Goal: Task Accomplishment & Management: Manage account settings

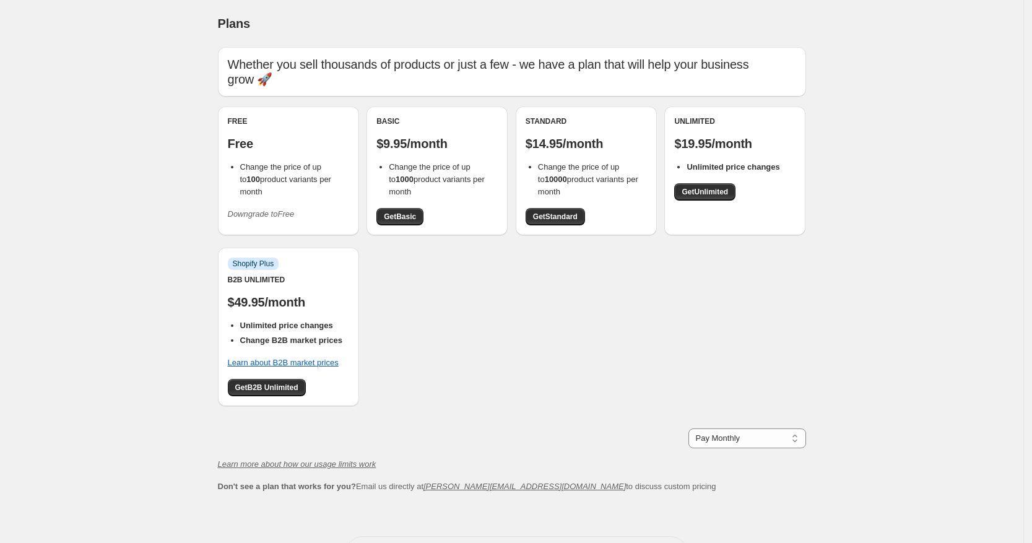
click at [253, 217] on icon "Downgrade to Free" at bounding box center [261, 213] width 67 height 9
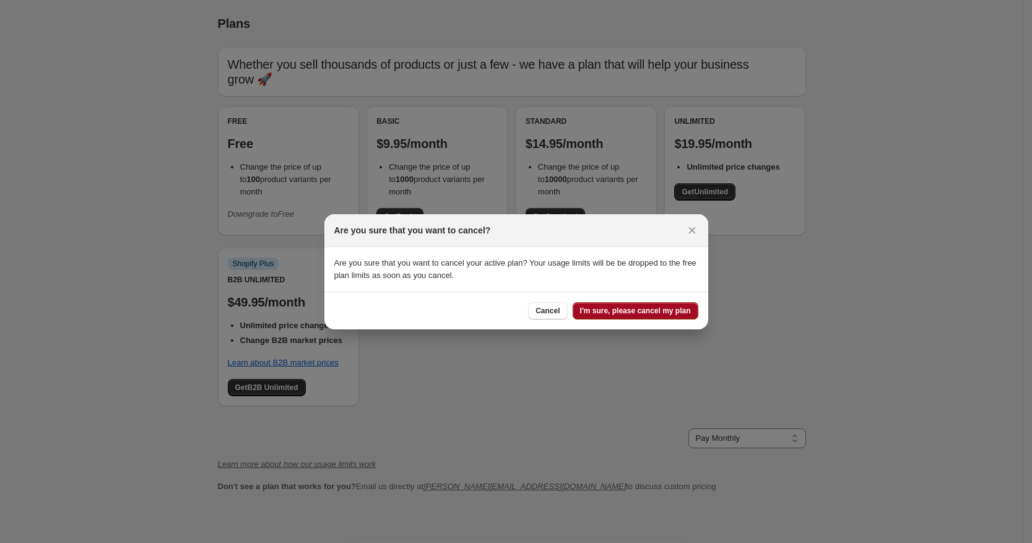
click at [651, 306] on span "I'm sure, please cancel my plan" at bounding box center [635, 311] width 111 height 10
